Goal: Task Accomplishment & Management: Complete application form

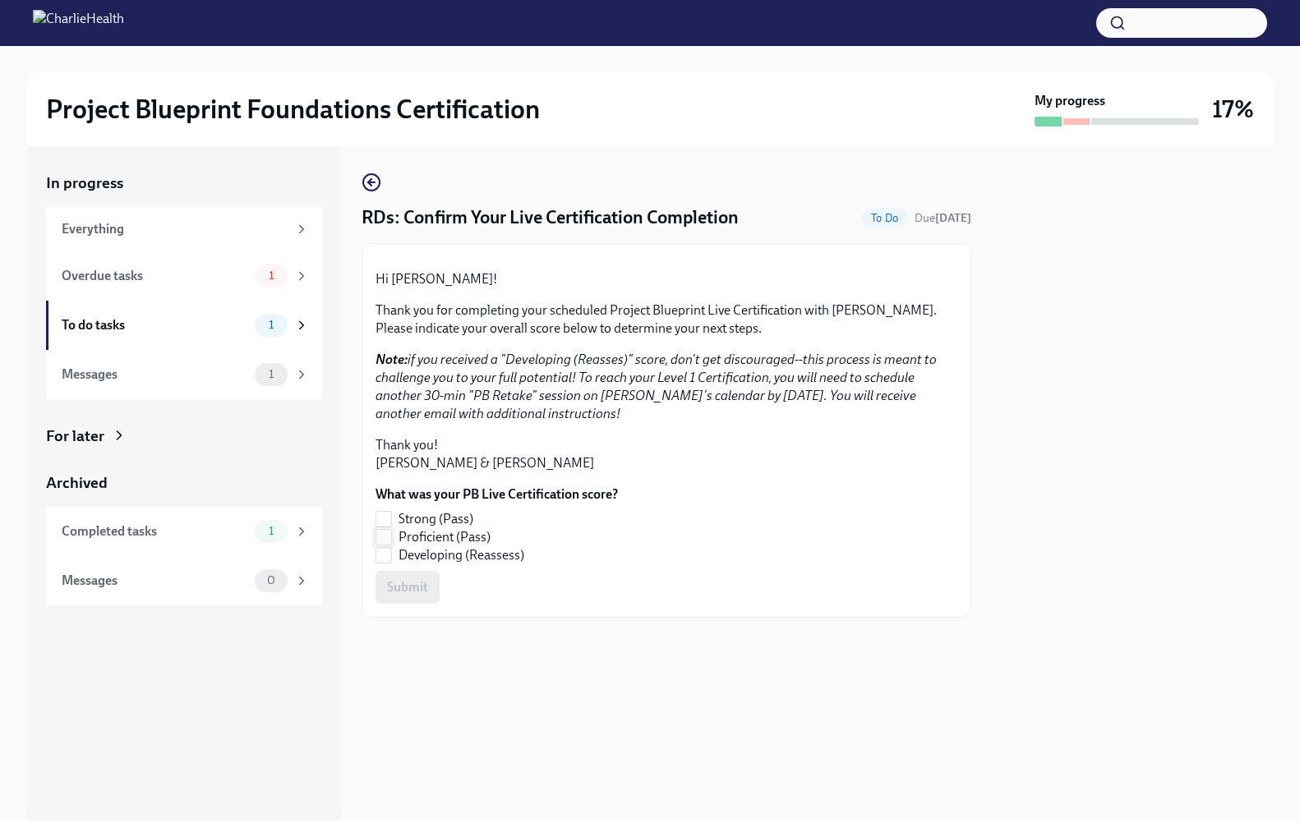
click at [391, 547] on label "Proficient (Pass)" at bounding box center [490, 537] width 229 height 18
click at [391, 545] on input "Proficient (Pass)" at bounding box center [383, 537] width 15 height 15
click at [411, 604] on button "Submit" at bounding box center [408, 587] width 64 height 33
checkbox input "true"
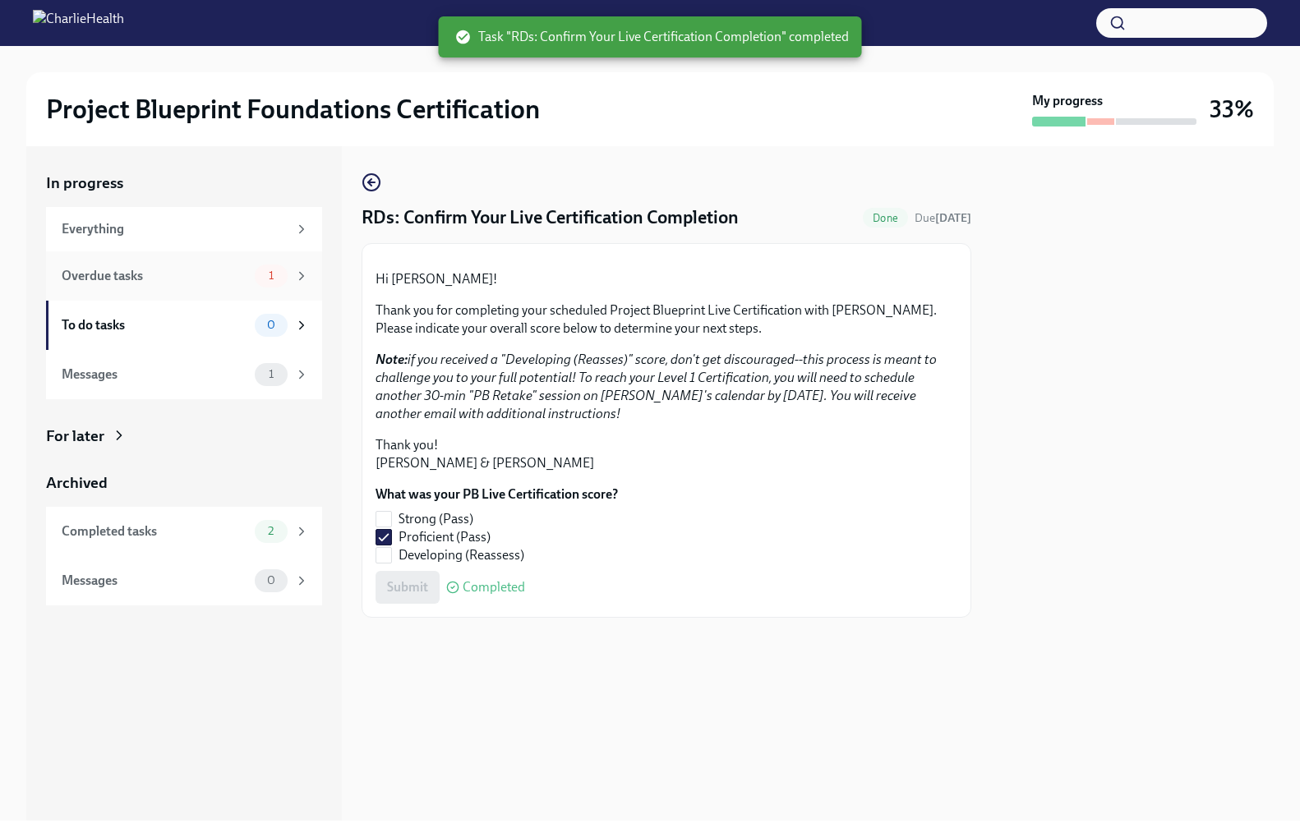
click at [157, 278] on div "Overdue tasks" at bounding box center [155, 276] width 187 height 18
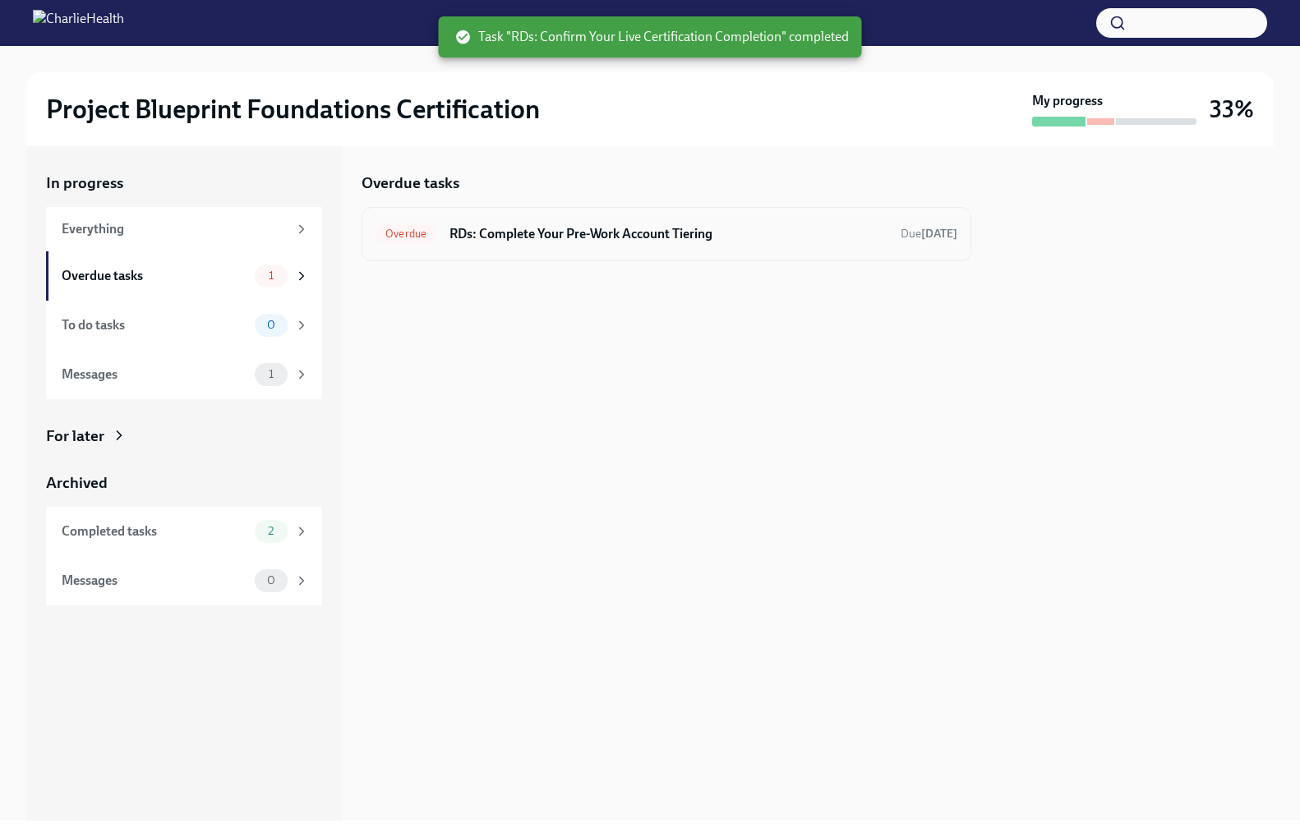
click at [612, 241] on h6 "RDs: Complete Your Pre-Work Account Tiering" at bounding box center [669, 234] width 438 height 18
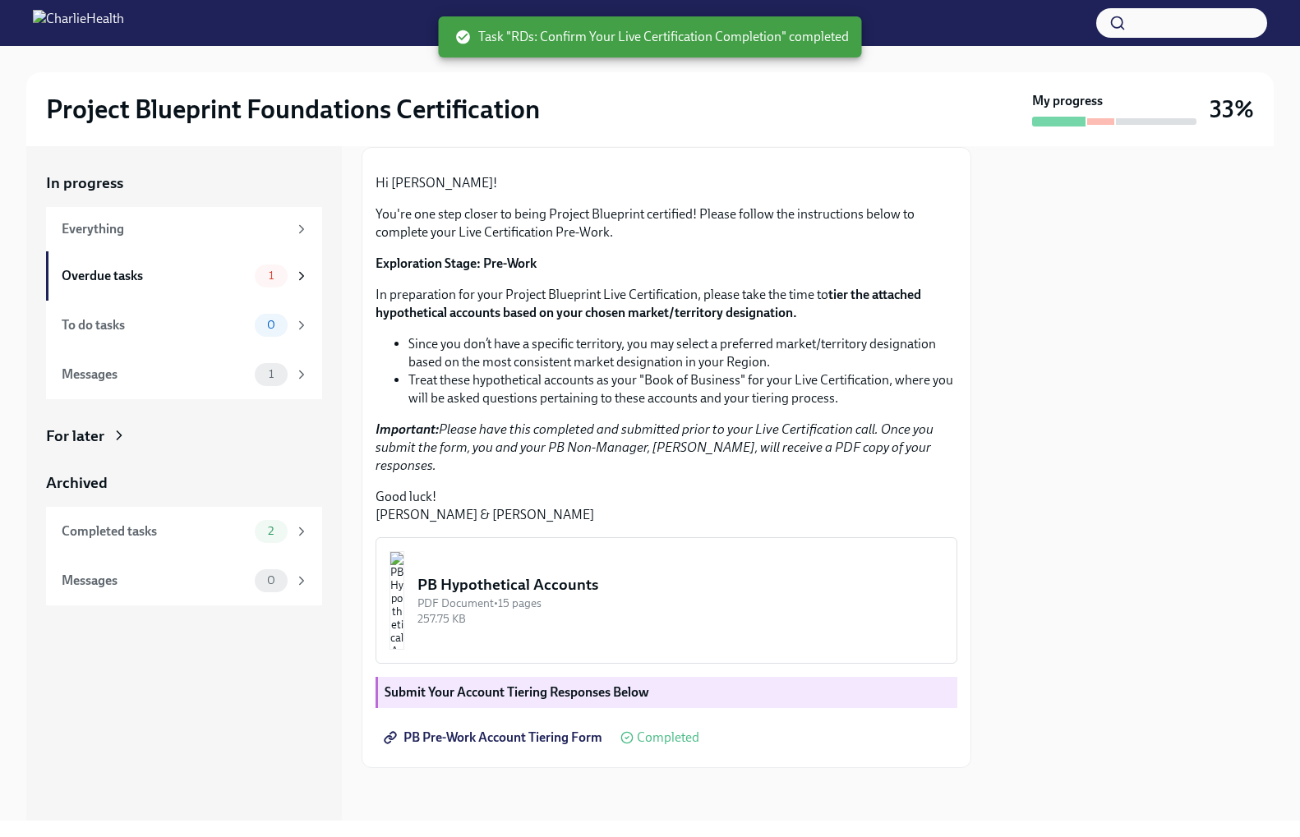
scroll to position [238, 0]
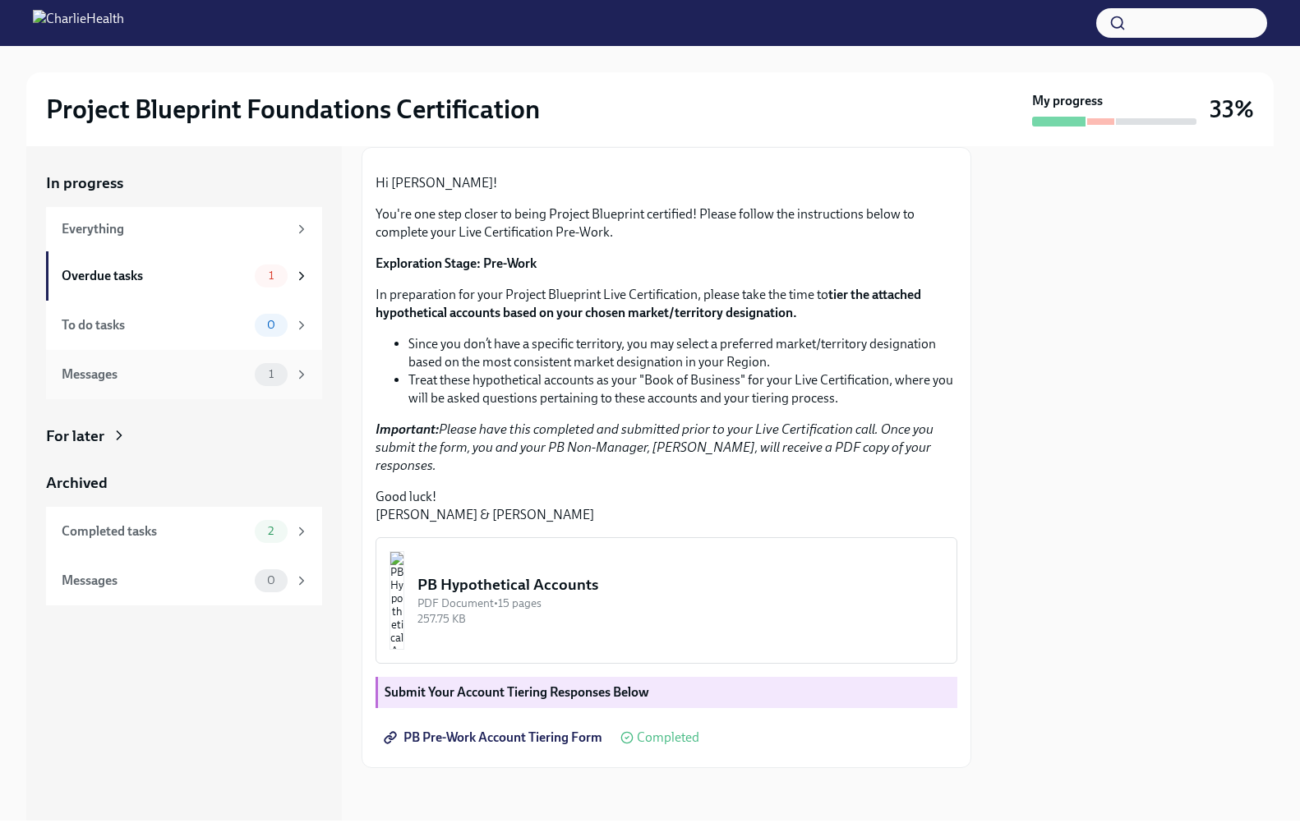
click at [181, 366] on div "Messages" at bounding box center [155, 375] width 187 height 18
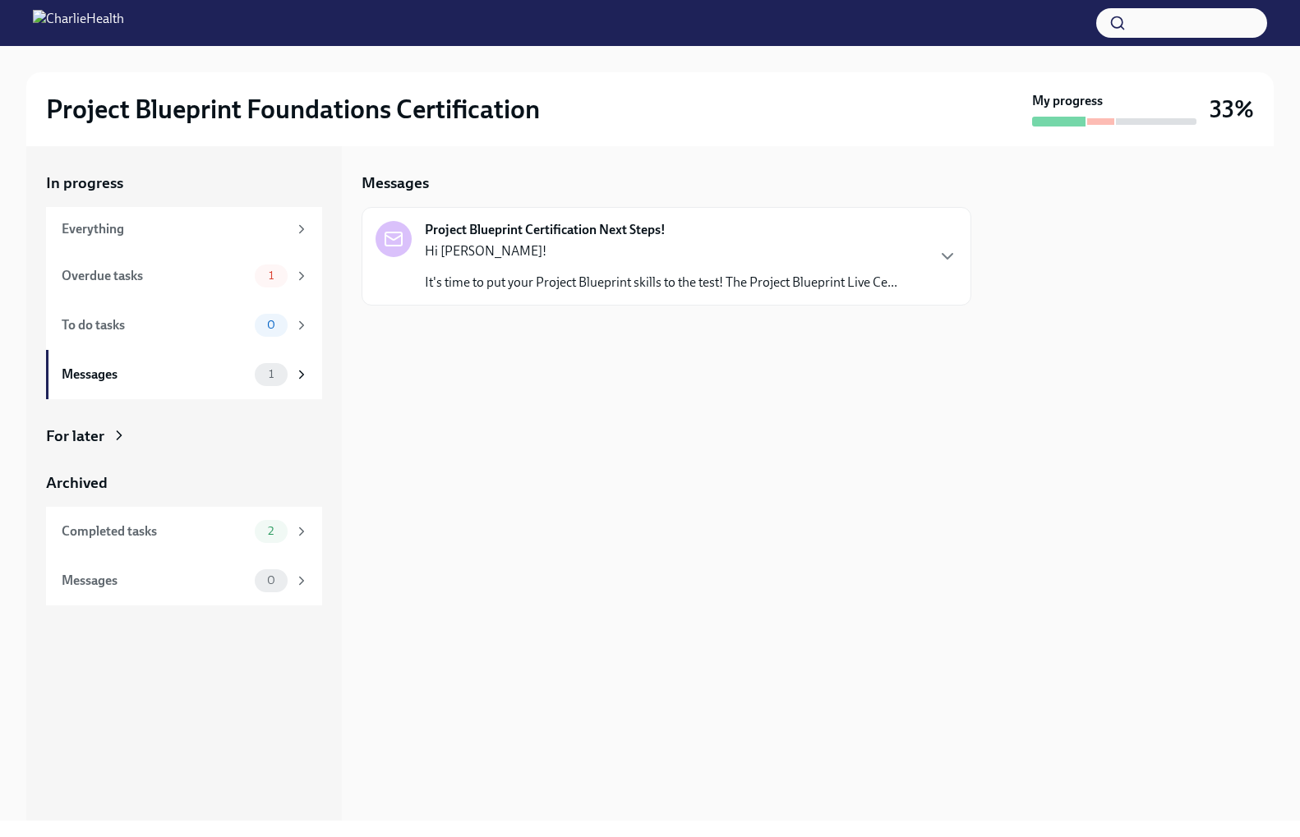
click at [653, 272] on div "Hi [PERSON_NAME]! It's time to put your Project Blueprint skills to the test! T…" at bounding box center [661, 266] width 473 height 49
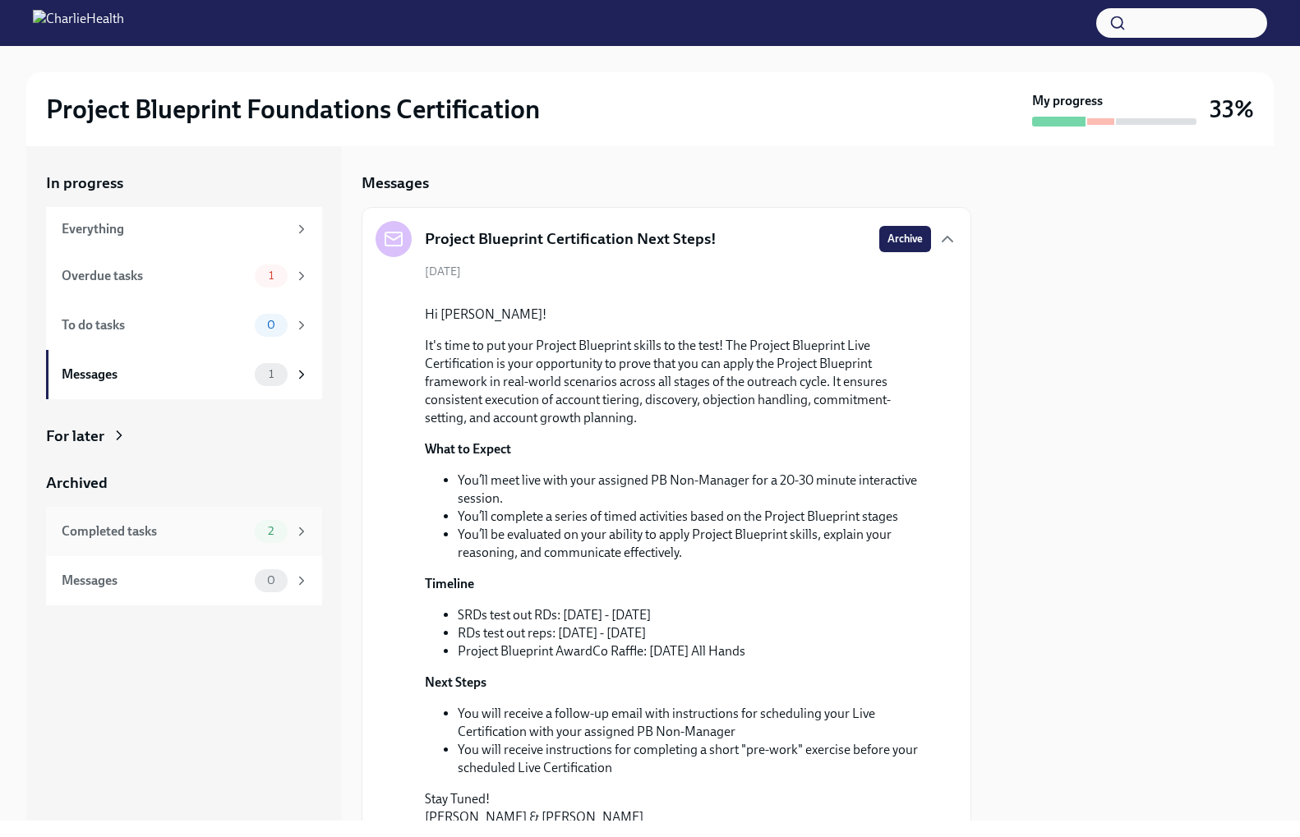
click at [137, 515] on div "Completed tasks 2" at bounding box center [184, 531] width 276 height 49
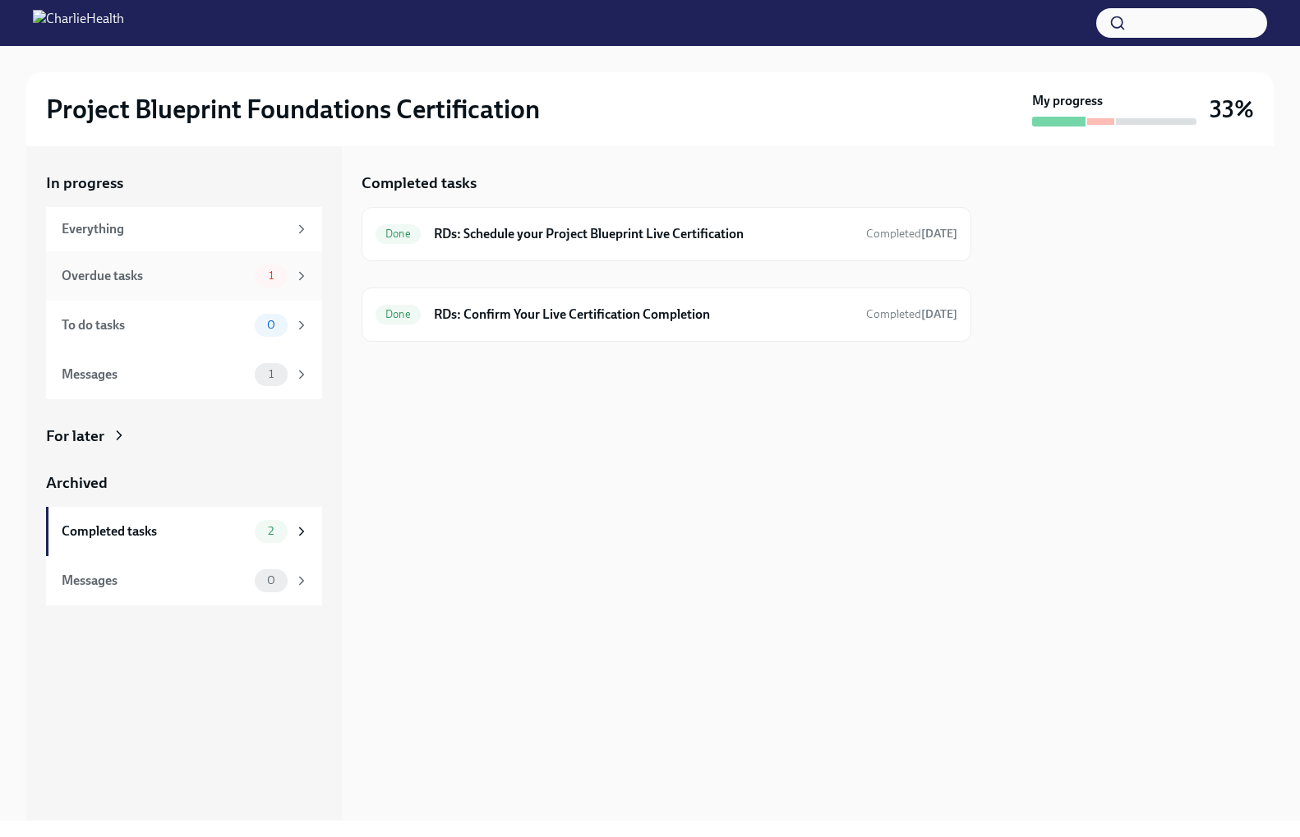
click at [184, 267] on div "Overdue tasks" at bounding box center [155, 276] width 187 height 18
click at [482, 268] on div at bounding box center [667, 287] width 610 height 53
click at [466, 238] on h6 "RDs: Complete Your Pre-Work Account Tiering" at bounding box center [669, 234] width 438 height 18
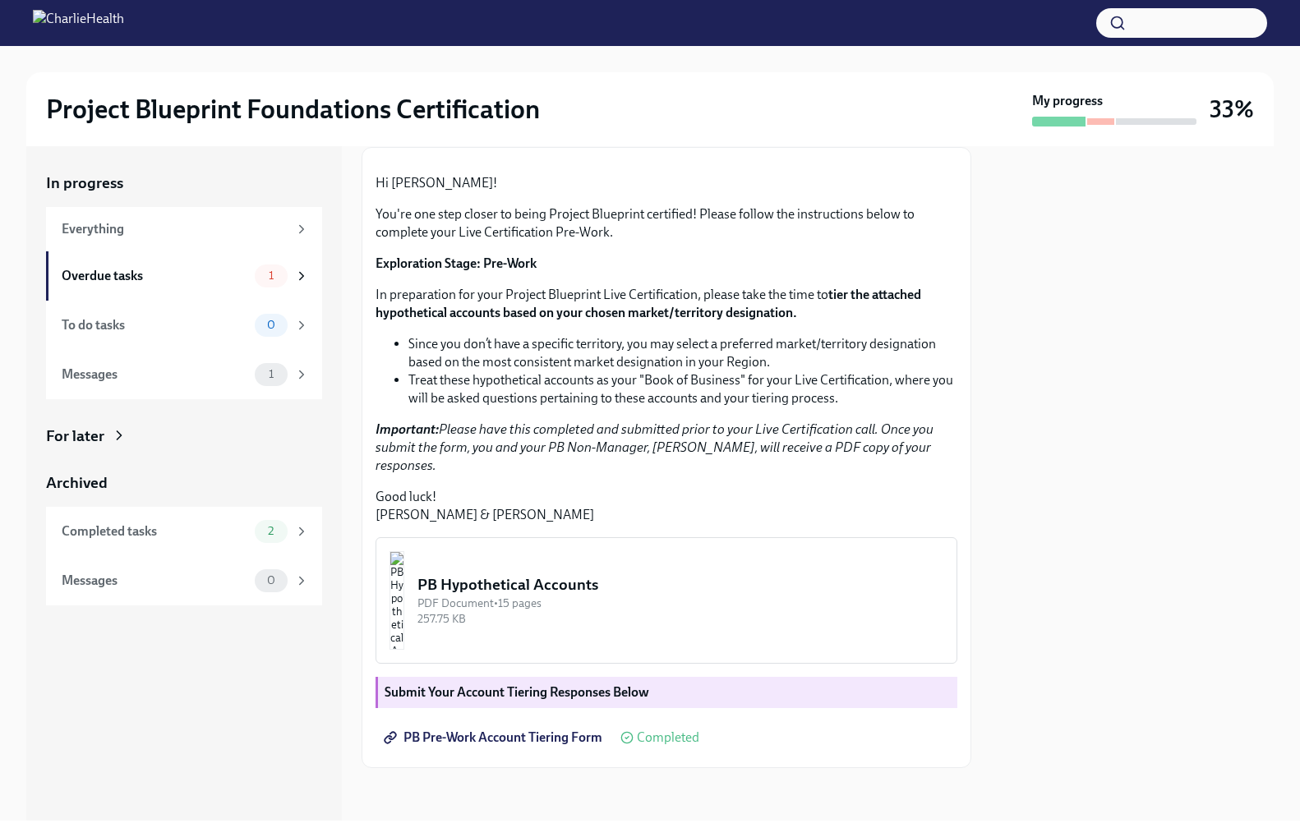
scroll to position [238, 0]
click at [600, 611] on div "257.75 KB" at bounding box center [680, 619] width 526 height 16
